Goal: Use online tool/utility: Utilize a website feature to perform a specific function

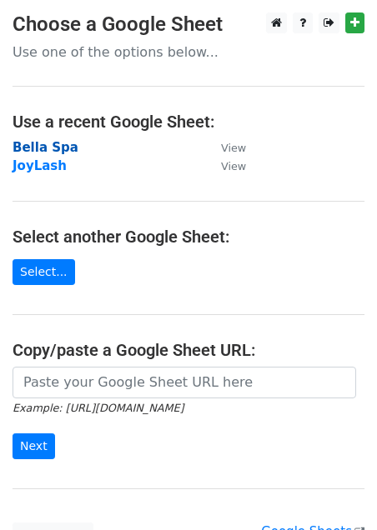
click at [50, 150] on strong "Bella Spa" at bounding box center [46, 147] width 66 height 15
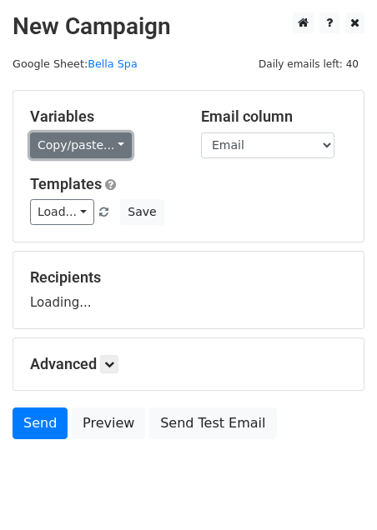
click at [124, 148] on link "Copy/paste..." at bounding box center [81, 146] width 102 height 26
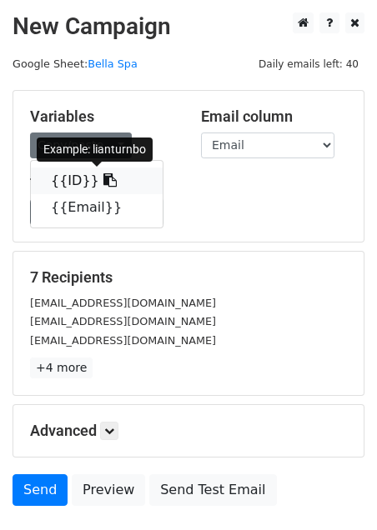
click at [103, 182] on icon at bounding box center [109, 179] width 13 height 13
